Goal: Use online tool/utility: Utilize a website feature to perform a specific function

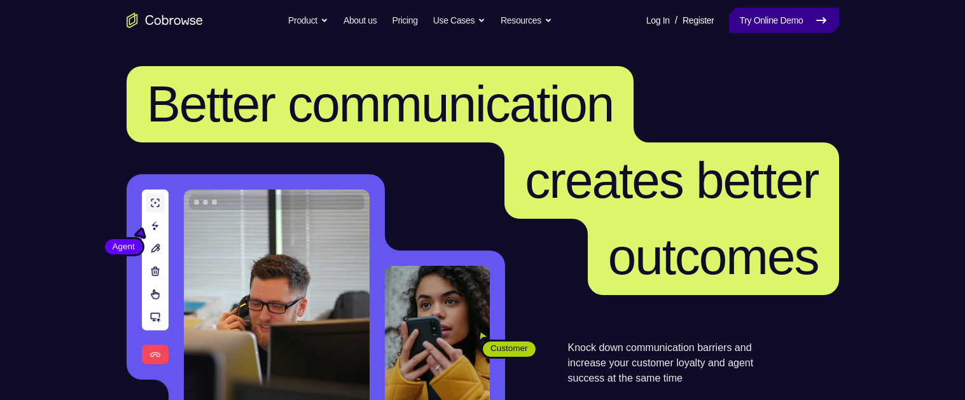
click at [317, 24] on link "Try Online Demo" at bounding box center [783, 20] width 109 height 25
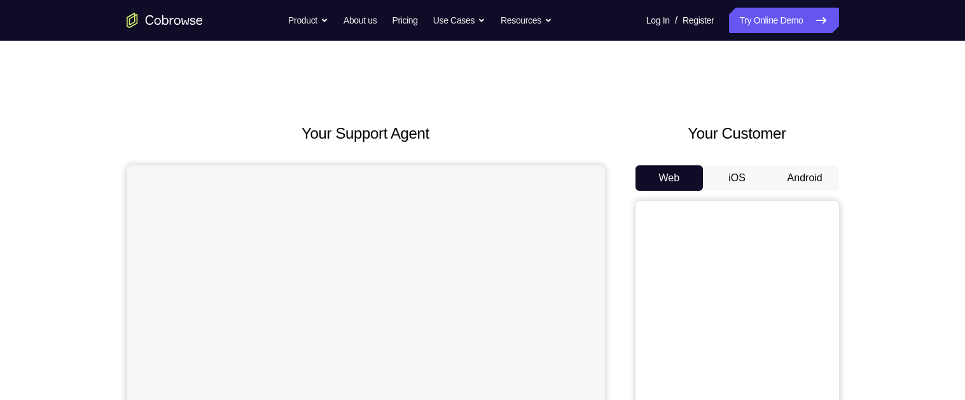
click at [811, 175] on button "Android" at bounding box center [805, 177] width 68 height 25
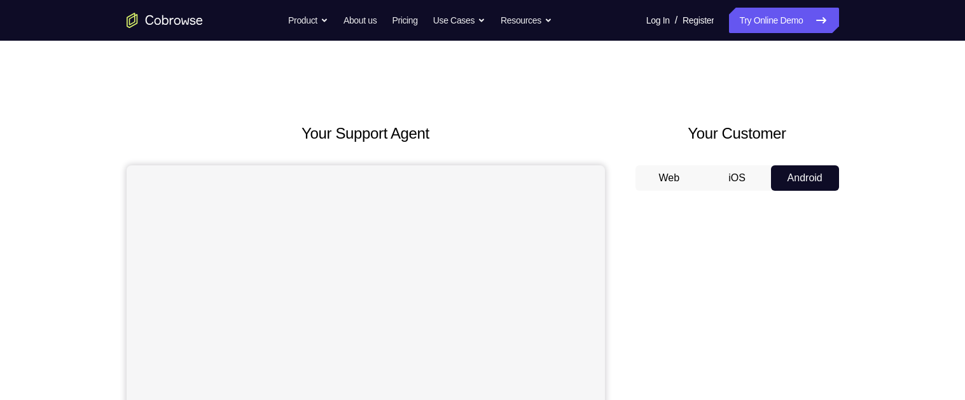
click at [732, 174] on button "iOS" at bounding box center [737, 177] width 68 height 25
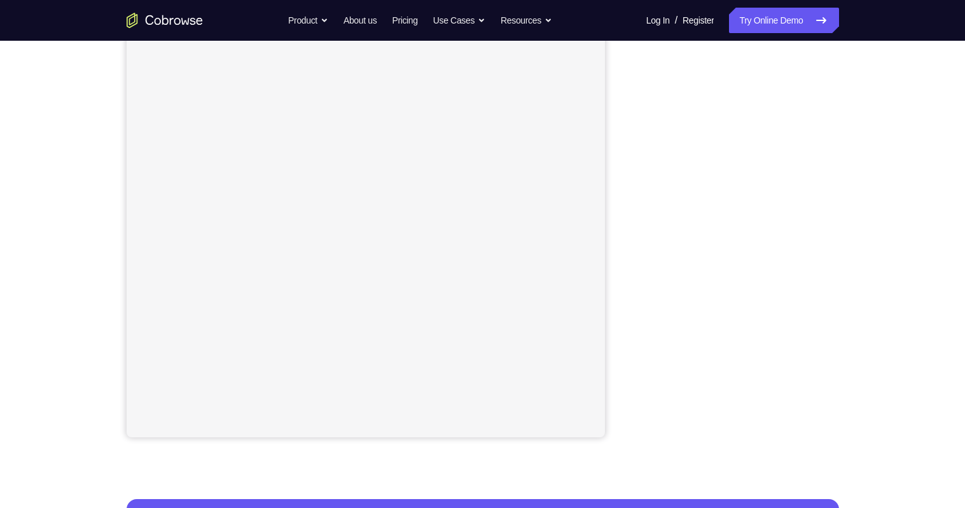
scroll to position [153, 0]
